Goal: Task Accomplishment & Management: Use online tool/utility

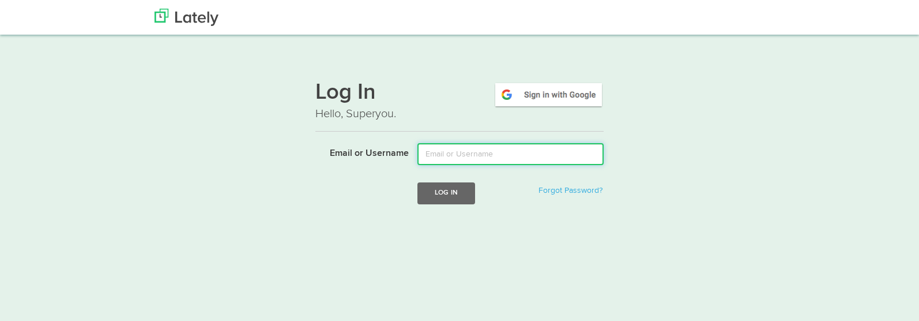
click at [483, 151] on input "Email or Username" at bounding box center [510, 154] width 186 height 22
type input "[EMAIL_ADDRESS][DOMAIN_NAME]"
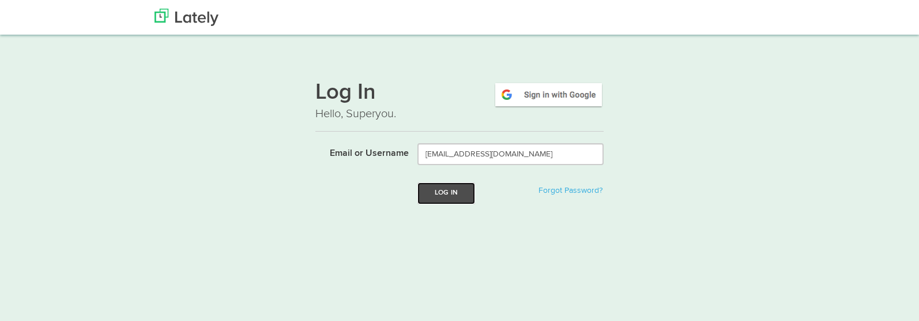
click at [431, 193] on button "Log In" at bounding box center [446, 192] width 58 height 21
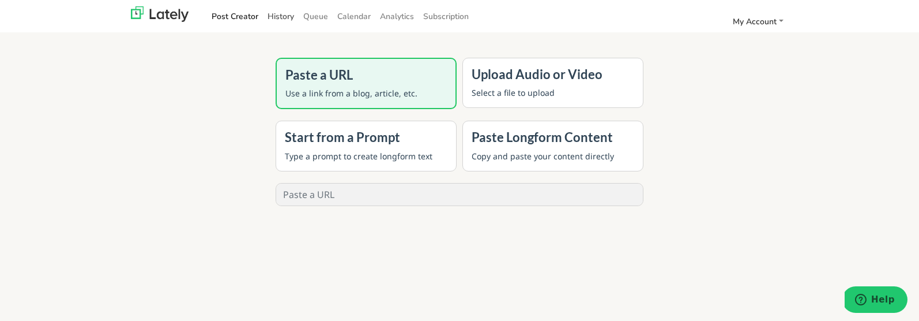
click at [272, 18] on link "History" at bounding box center [281, 16] width 36 height 19
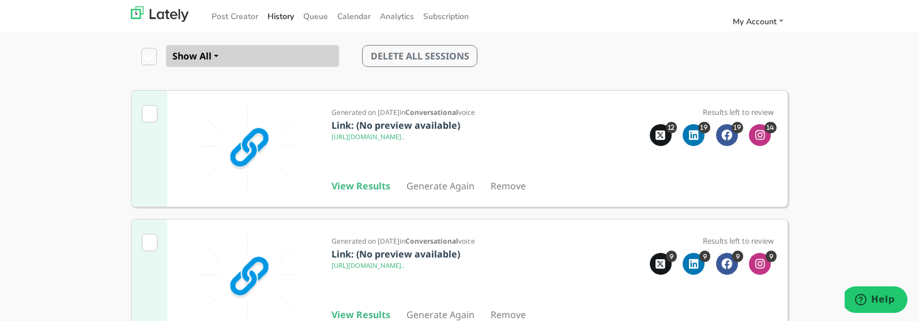
scroll to position [76, 0]
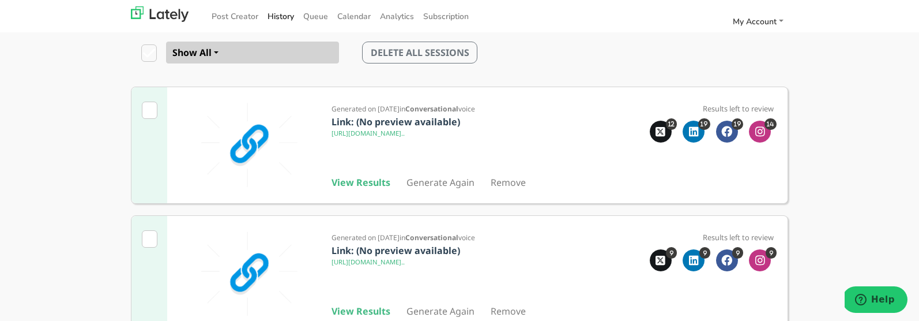
click at [243, 134] on img at bounding box center [249, 145] width 137 height 88
click at [359, 182] on b "View Results" at bounding box center [361, 182] width 59 height 13
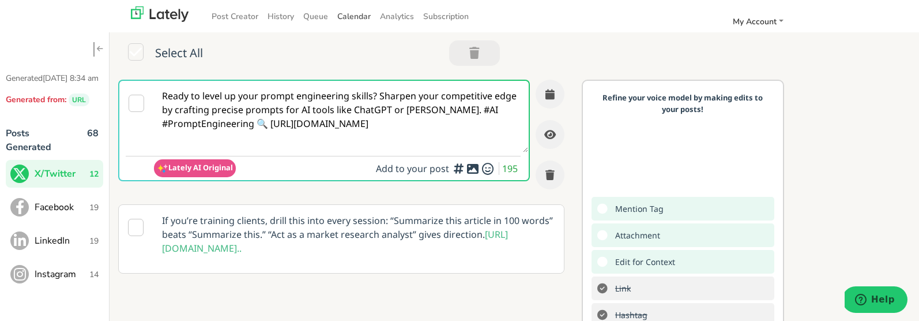
click at [348, 16] on span "Calendar" at bounding box center [353, 16] width 33 height 11
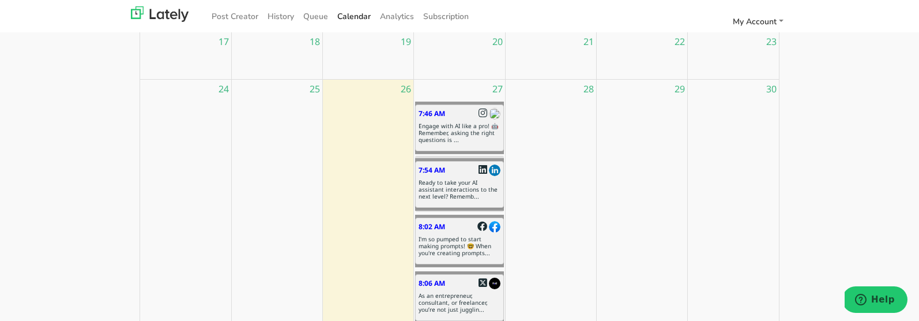
scroll to position [336, 0]
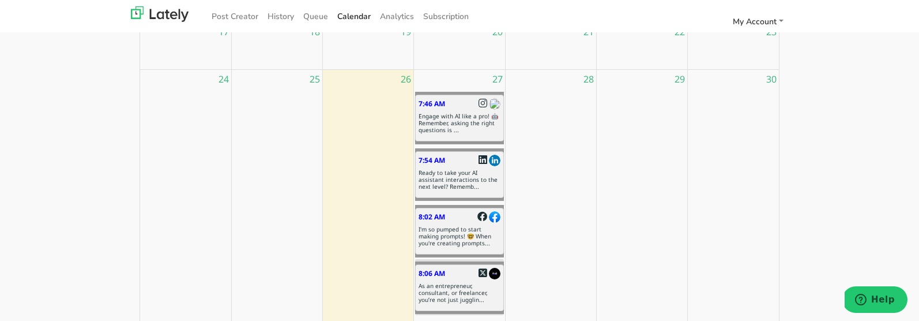
click at [457, 285] on h6 "As an entrepreneur, consultant, or freelancer, you’re not just jugglin..." at bounding box center [459, 292] width 81 height 21
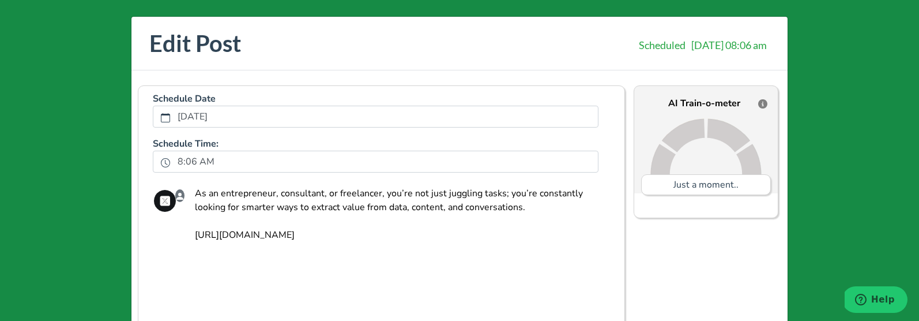
scroll to position [0, 0]
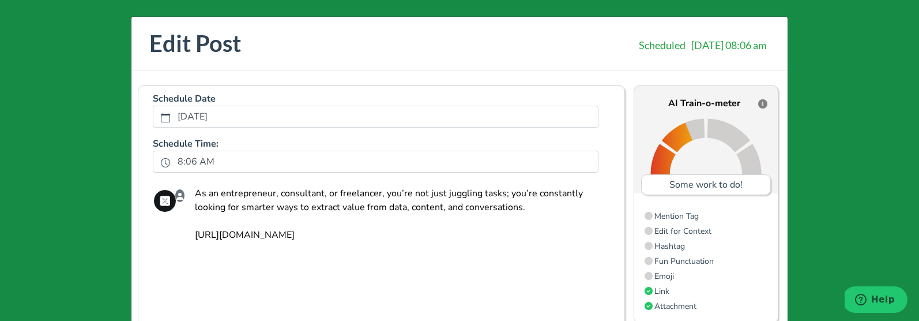
drag, startPoint x: 537, startPoint y: 208, endPoint x: 195, endPoint y: 197, distance: 342.7
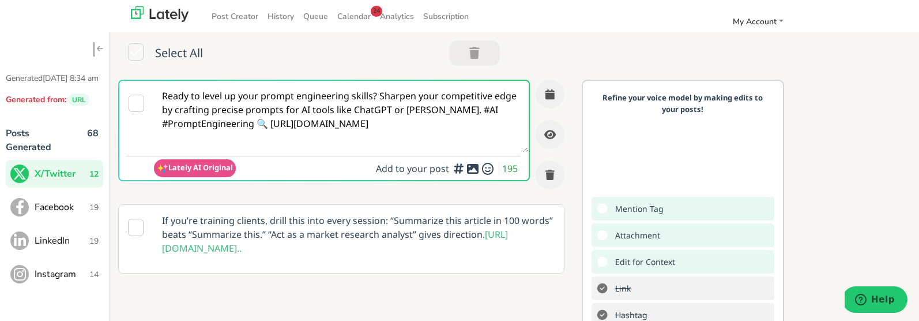
click at [178, 20] on img at bounding box center [160, 14] width 58 height 16
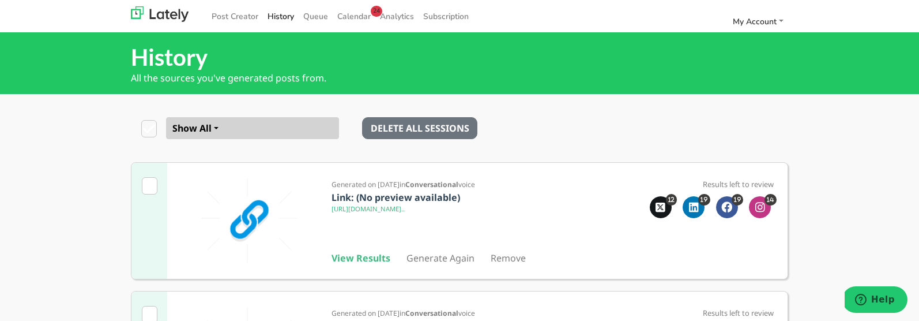
scroll to position [1, 0]
